Goal: Navigation & Orientation: Find specific page/section

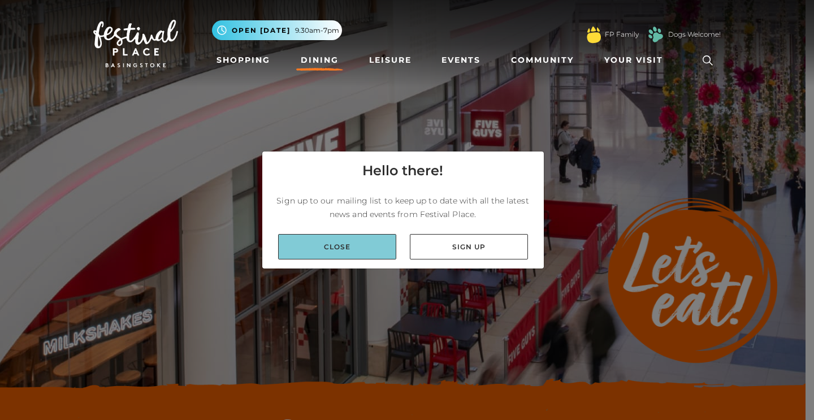
click at [371, 242] on link "Close" at bounding box center [337, 246] width 118 height 25
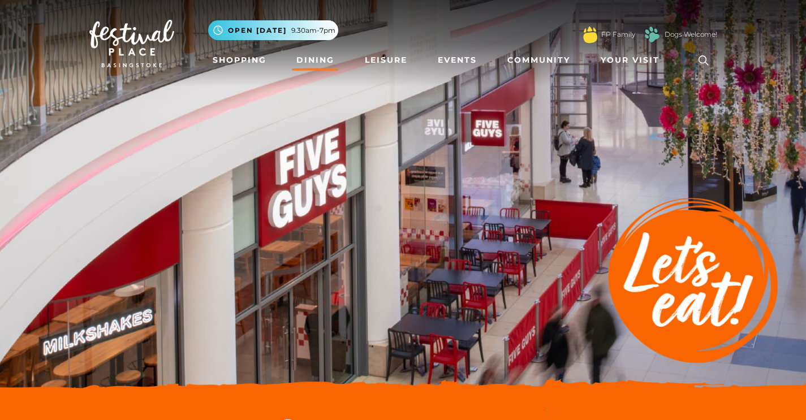
click at [320, 65] on link "Dining" at bounding box center [315, 60] width 47 height 21
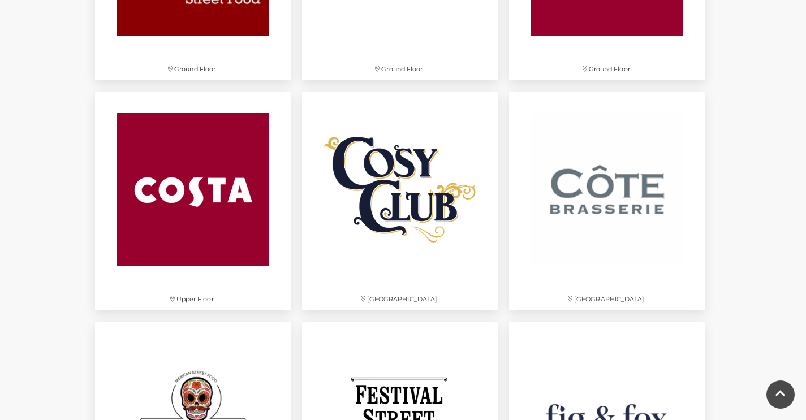
scroll to position [1576, 0]
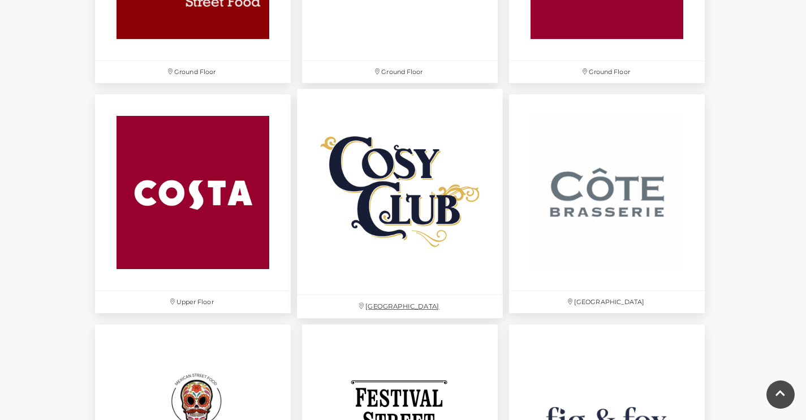
click at [399, 180] on img at bounding box center [400, 192] width 206 height 206
